Goal: Task Accomplishment & Management: Manage account settings

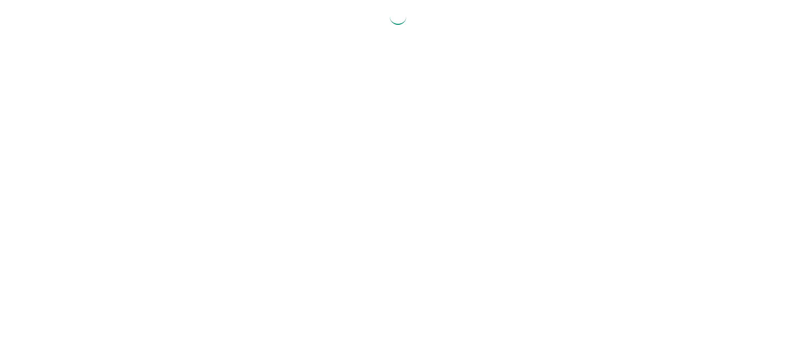
select select "2025"
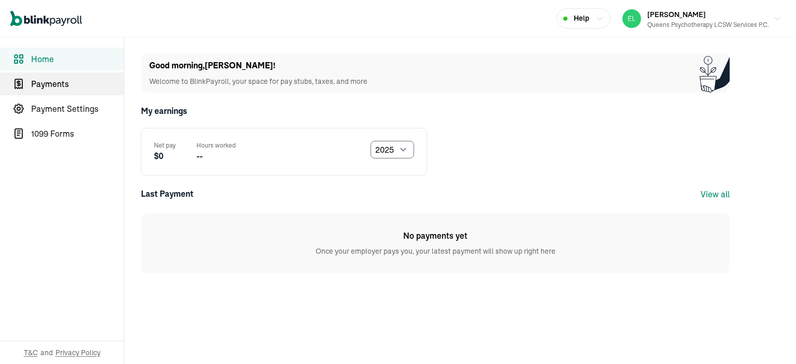
click at [41, 78] on span "Payments" at bounding box center [77, 84] width 93 height 12
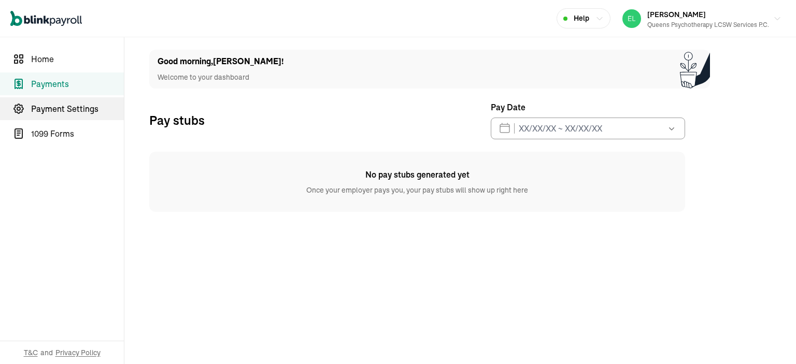
click at [41, 111] on span "Payment Settings" at bounding box center [77, 109] width 93 height 12
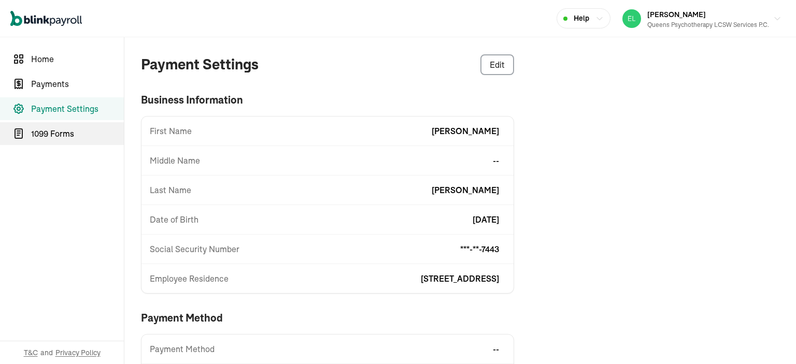
click at [50, 140] on link "1099 Forms" at bounding box center [62, 133] width 124 height 23
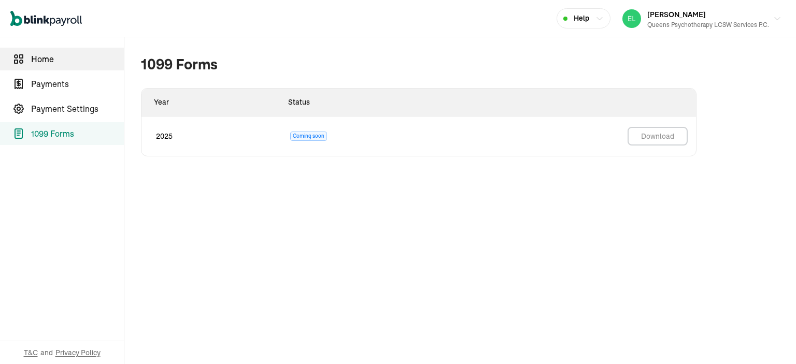
click at [54, 53] on span "Home" at bounding box center [77, 59] width 93 height 12
select select "2025"
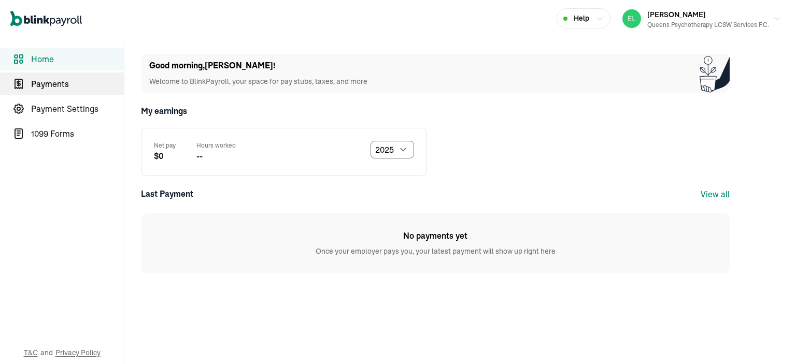
click at [65, 75] on link "Payments" at bounding box center [62, 84] width 124 height 23
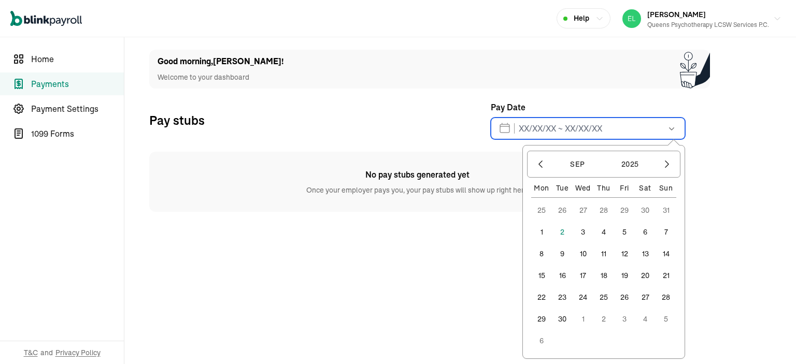
click at [549, 133] on input "text" at bounding box center [588, 129] width 194 height 22
click at [626, 235] on button "5" at bounding box center [624, 232] width 21 height 21
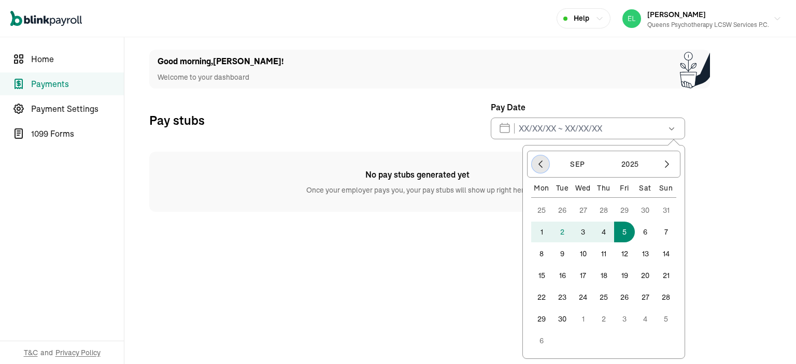
click at [535, 167] on icon "button" at bounding box center [540, 164] width 10 height 10
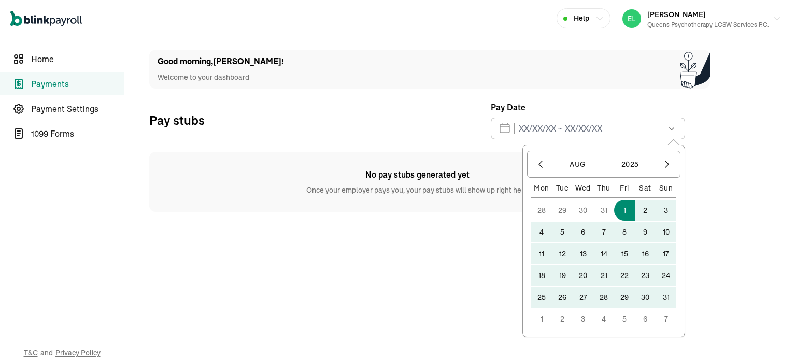
click at [624, 213] on button "1" at bounding box center [624, 210] width 21 height 21
type input "08/01/2025 ~ 09/05/2025"
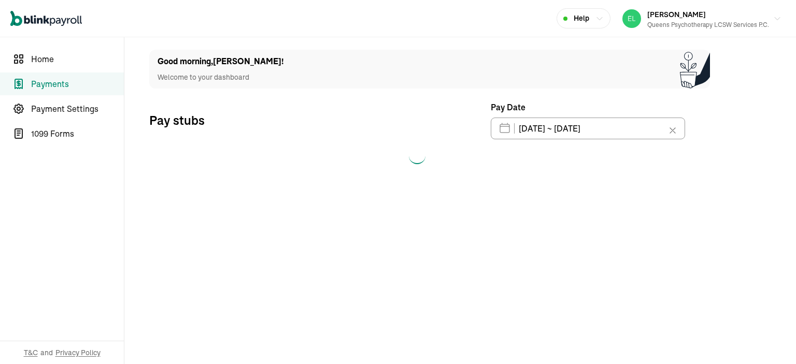
click at [767, 269] on main "Good morning , Elisa ! Welcome to your dashboard Pay stubs Pay Date 08/01/2025 …" at bounding box center [459, 200] width 671 height 327
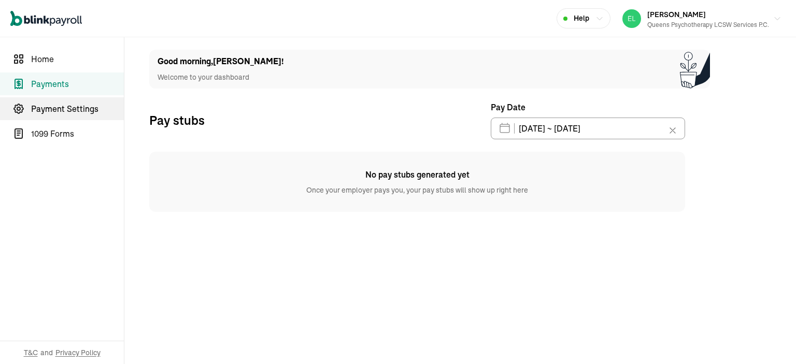
click at [60, 111] on span "Payment Settings" at bounding box center [77, 109] width 93 height 12
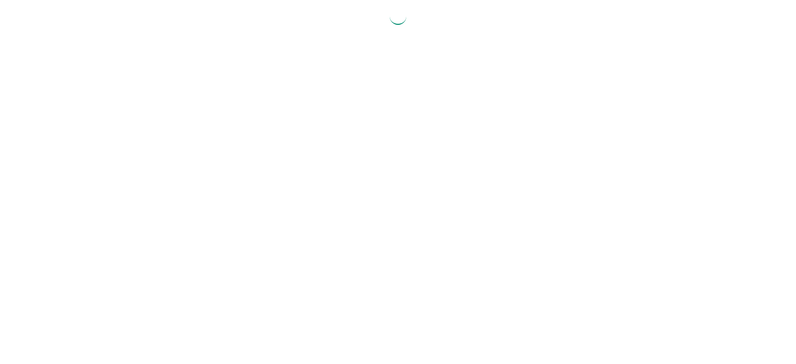
select select "2025"
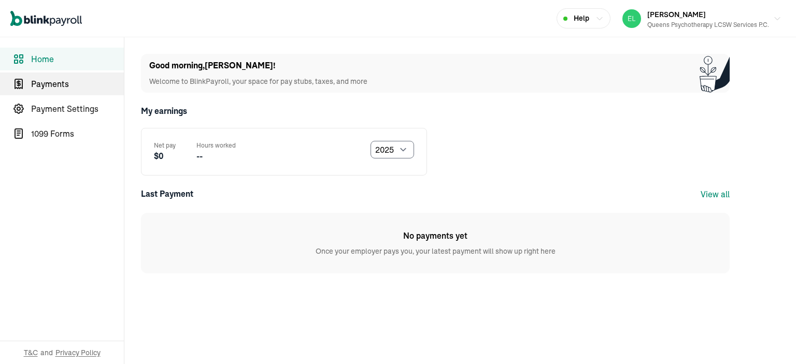
click at [41, 78] on span "Payments" at bounding box center [77, 84] width 93 height 12
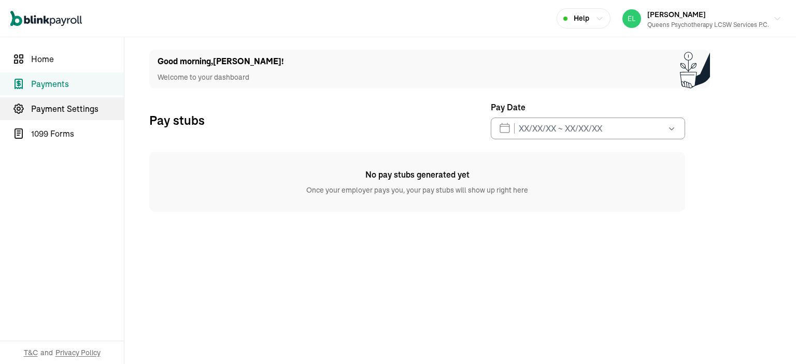
click at [41, 111] on span "Payment Settings" at bounding box center [77, 109] width 93 height 12
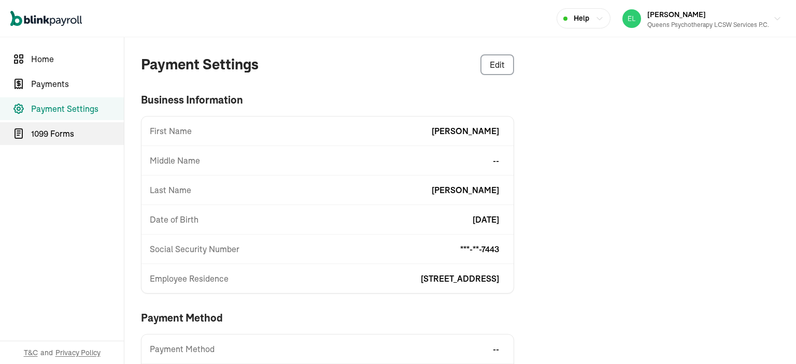
click at [50, 140] on link "1099 Forms" at bounding box center [62, 133] width 124 height 23
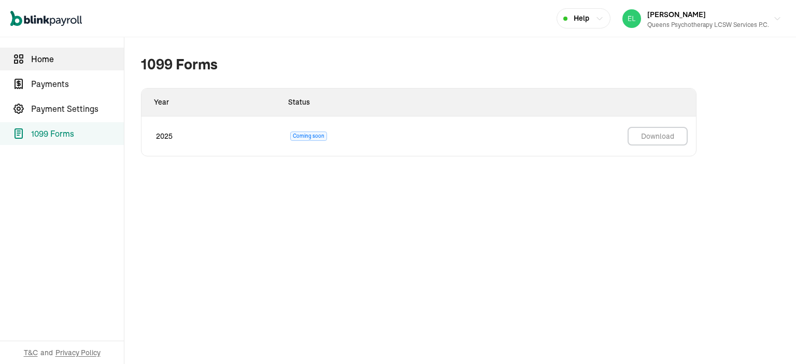
click at [54, 53] on span "Home" at bounding box center [77, 59] width 93 height 12
select select "2025"
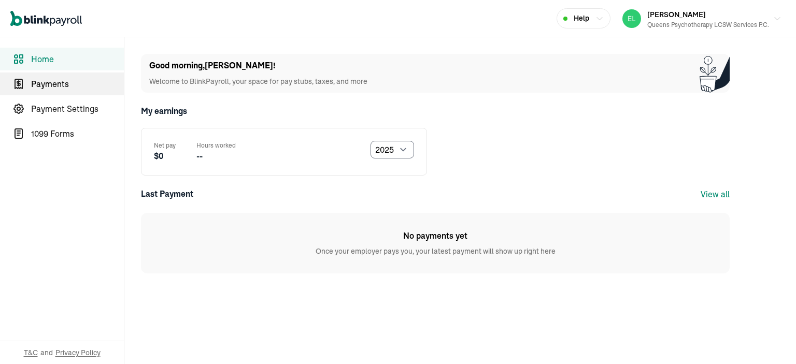
click at [65, 75] on link "Payments" at bounding box center [62, 84] width 124 height 23
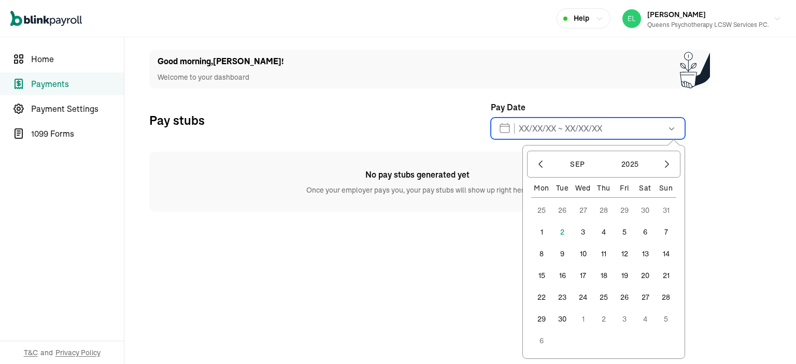
click at [549, 133] on input "text" at bounding box center [588, 129] width 194 height 22
click at [626, 235] on button "5" at bounding box center [624, 232] width 21 height 21
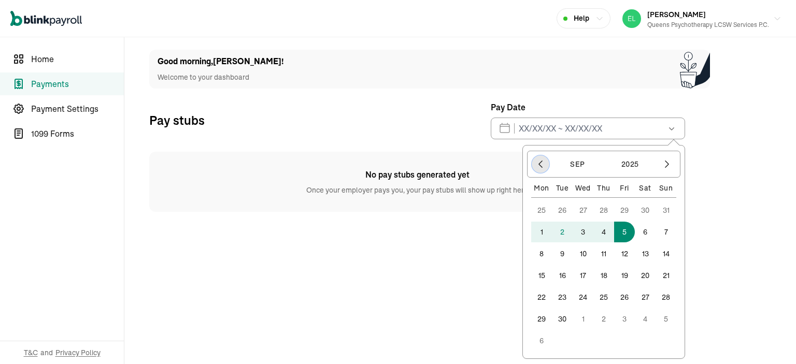
click at [535, 167] on icon "button" at bounding box center [540, 164] width 10 height 10
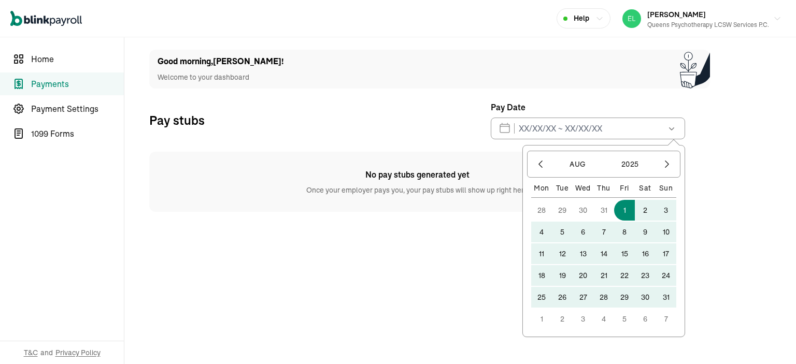
click at [624, 213] on button "1" at bounding box center [624, 210] width 21 height 21
type input "08/01/2025 ~ 09/05/2025"
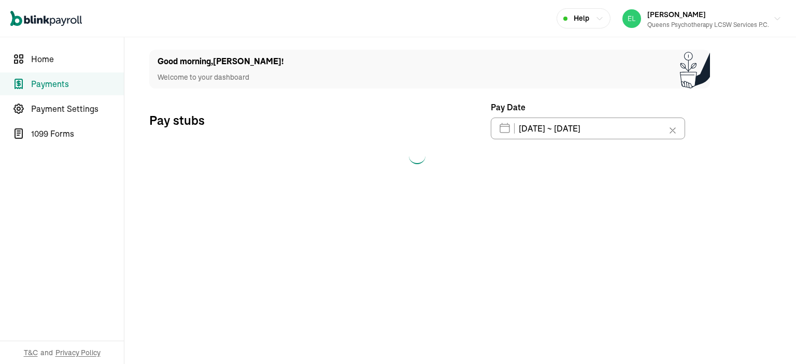
click at [767, 269] on main "Good morning , Elisa ! Welcome to your dashboard Pay stubs Pay Date 08/01/2025 …" at bounding box center [459, 200] width 671 height 327
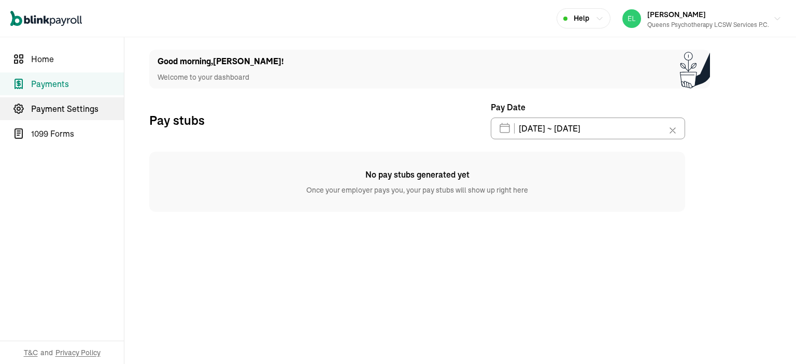
click at [60, 111] on span "Payment Settings" at bounding box center [77, 109] width 93 height 12
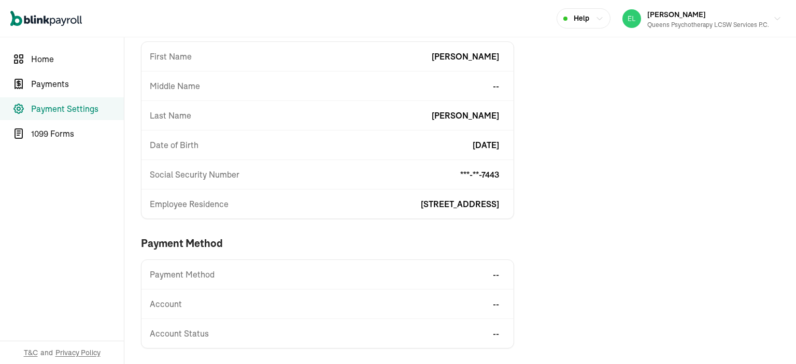
click at [263, 277] on div "Payment Method --" at bounding box center [327, 274] width 372 height 12
click at [179, 271] on span "Payment Method" at bounding box center [182, 274] width 65 height 12
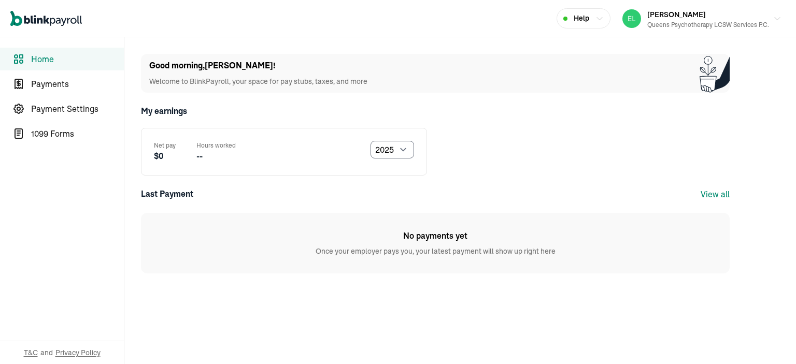
select select "2025"
click at [720, 196] on link "View all" at bounding box center [715, 194] width 29 height 10
